Goal: Task Accomplishment & Management: Manage account settings

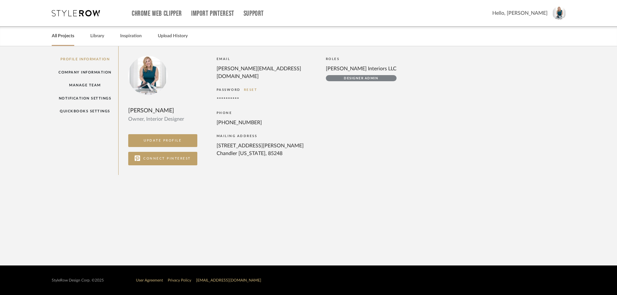
click at [62, 39] on link "All Projects" at bounding box center [63, 36] width 22 height 9
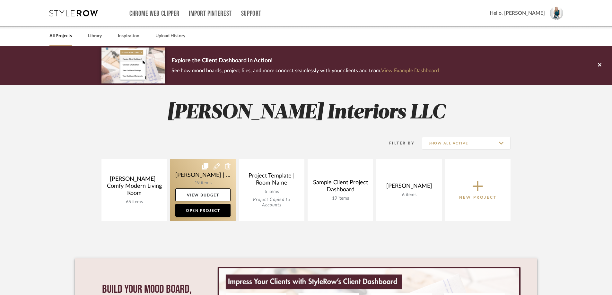
click at [216, 179] on link at bounding box center [203, 190] width 66 height 62
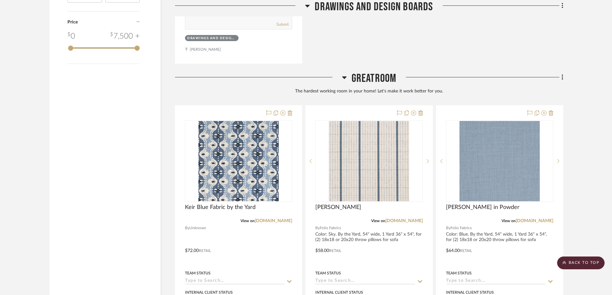
scroll to position [868, 0]
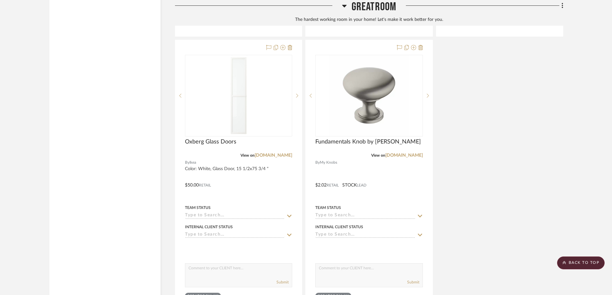
scroll to position [1602, 0]
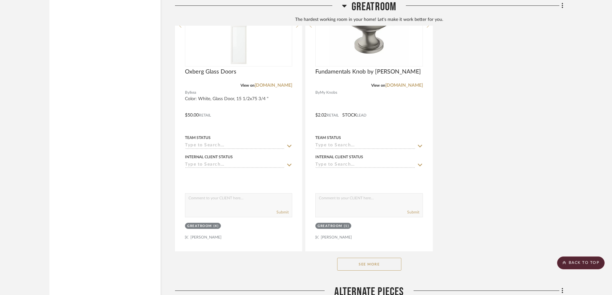
click at [387, 258] on button "See More" at bounding box center [369, 264] width 64 height 13
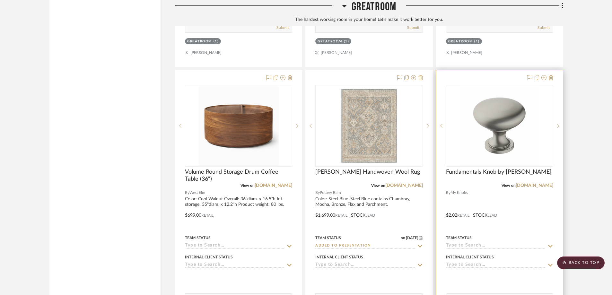
scroll to position [1216, 0]
click at [512, 94] on img "0" at bounding box center [500, 126] width 80 height 80
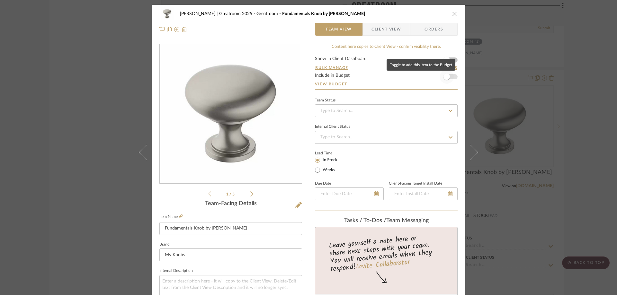
click at [451, 78] on span "button" at bounding box center [447, 77] width 14 height 14
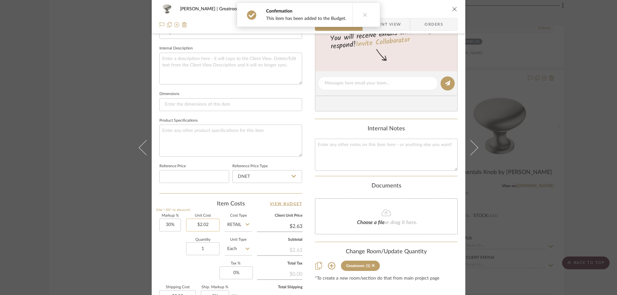
scroll to position [225, 0]
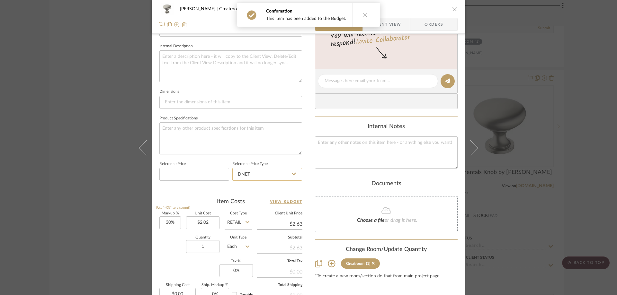
click at [280, 174] on input "DNET" at bounding box center [267, 174] width 70 height 13
drag, startPoint x: 259, startPoint y: 207, endPoint x: 249, endPoint y: 211, distance: 10.8
click at [259, 207] on div "Retail" at bounding box center [269, 207] width 79 height 16
type input "Retail"
click at [170, 224] on input "30" at bounding box center [170, 223] width 22 height 13
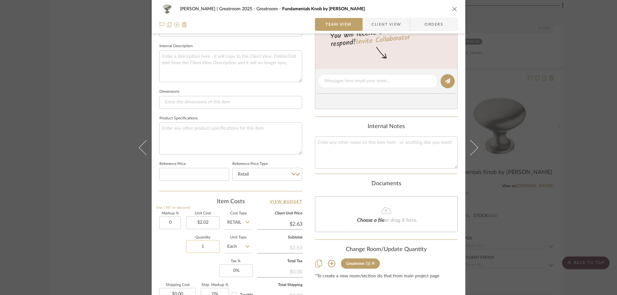
type input "0%"
click at [200, 242] on input "1" at bounding box center [202, 246] width 33 height 13
type input "$2.02"
type input "16"
click at [338, 286] on div "Content here copies to Client View - confirm visibility there. Show in Client D…" at bounding box center [386, 83] width 143 height 529
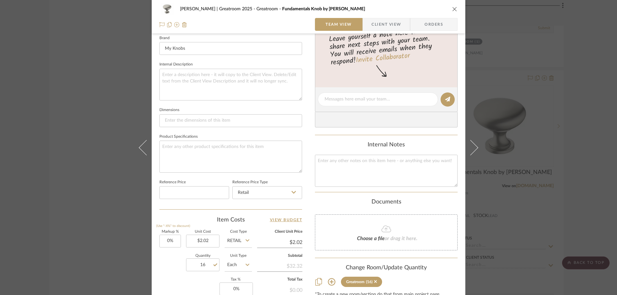
scroll to position [142, 0]
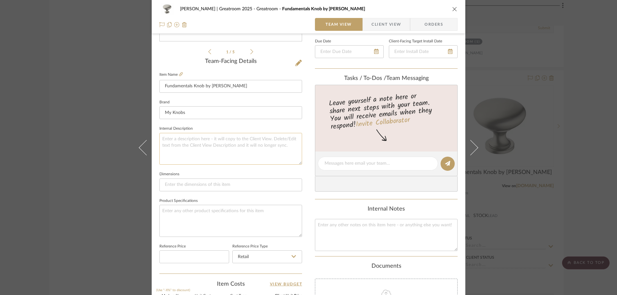
click at [244, 138] on textarea at bounding box center [230, 149] width 143 height 32
paste textarea "Diameter: 1 1/4" Projection: 1 1/8" Base Length: 5/8" Base Width: 5/8""
type textarea "Diameter: 1 1/4" Projection: 1 1/8" Base Length: 5/8" Base Width: 5/8""
click at [202, 189] on input at bounding box center [230, 185] width 143 height 13
click at [243, 187] on input at bounding box center [230, 185] width 143 height 13
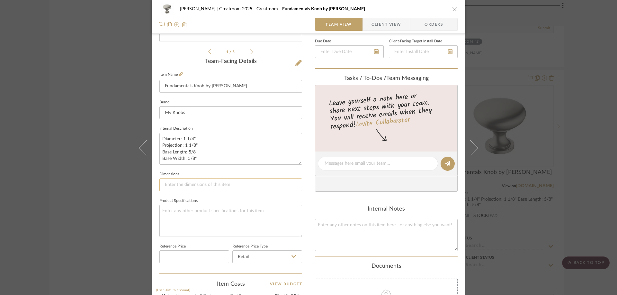
paste input "1 1/4" (32mm) Diameter"
type input "1 1/4" (32mm) Diameter"
click at [199, 157] on textarea "Diameter: 1 1/4" Projection: 1 1/8" Base Length: 5/8" Base Width: 5/8"" at bounding box center [230, 149] width 143 height 32
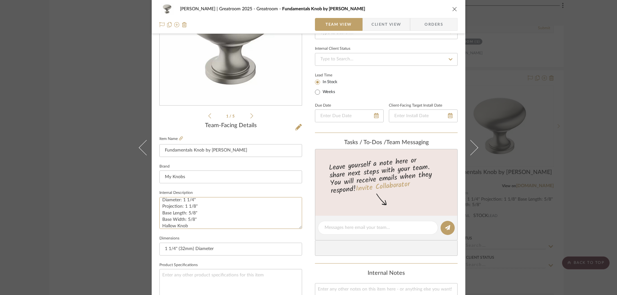
scroll to position [0, 0]
type textarea "Diameter: 1 1/4" Projection: 1 1/8" Base Length: 5/8" Base Width: 5/8" Hallow K…"
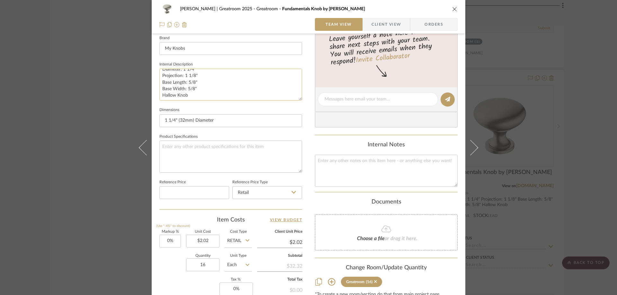
scroll to position [6, 0]
click at [164, 94] on textarea "Diameter: 1 1/4" Projection: 1 1/8" Base Length: 5/8" Base Width: 5/8" Hallow K…" at bounding box center [230, 85] width 143 height 32
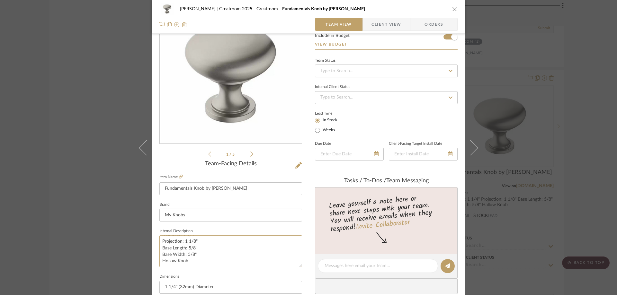
scroll to position [0, 0]
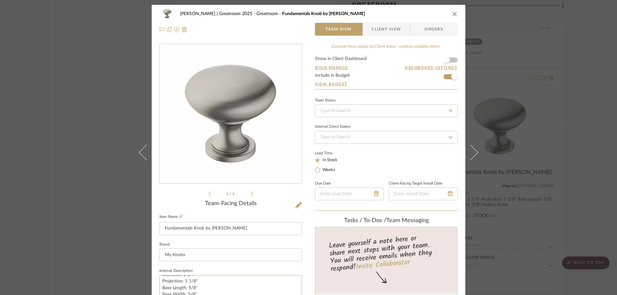
type textarea "Diameter: 1 1/4" Projection: 1 1/8" Base Length: 5/8" Base Width: 5/8" Hollow K…"
click at [453, 13] on icon "close" at bounding box center [454, 13] width 5 height 5
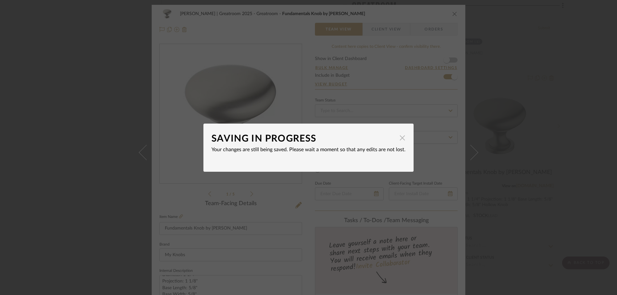
click at [398, 135] on span "button" at bounding box center [402, 138] width 13 height 13
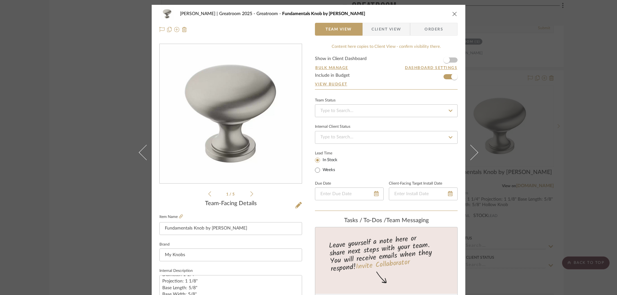
click at [453, 14] on icon "close" at bounding box center [454, 13] width 5 height 5
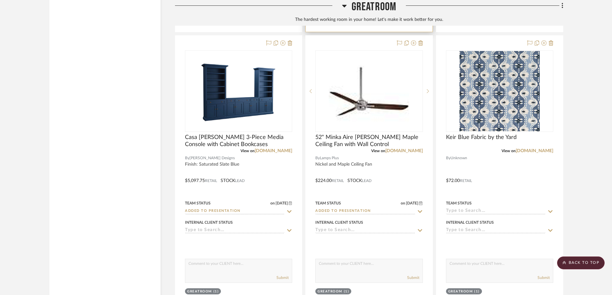
scroll to position [1537, 0]
